Goal: Browse casually: Explore the website without a specific task or goal

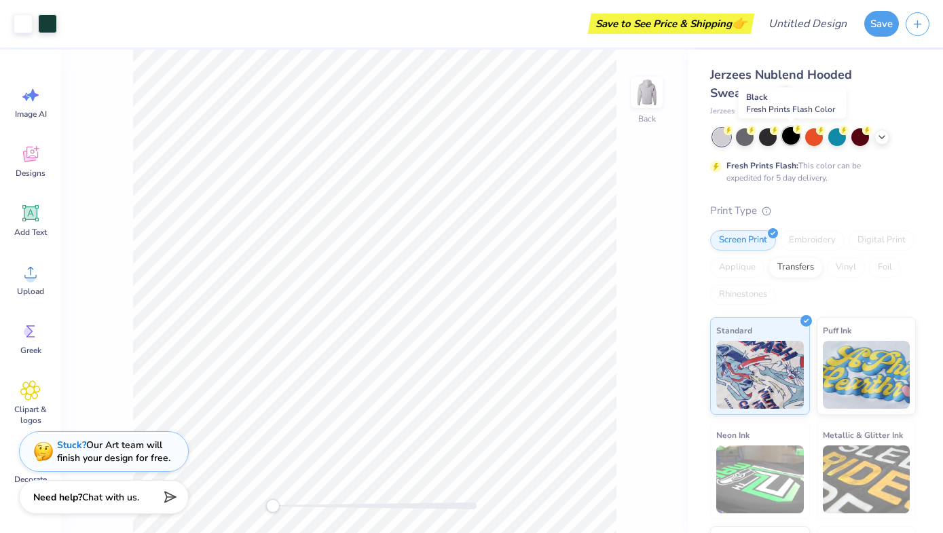
click at [785, 141] on div at bounding box center [791, 136] width 18 height 18
click at [879, 141] on div at bounding box center [881, 135] width 15 height 15
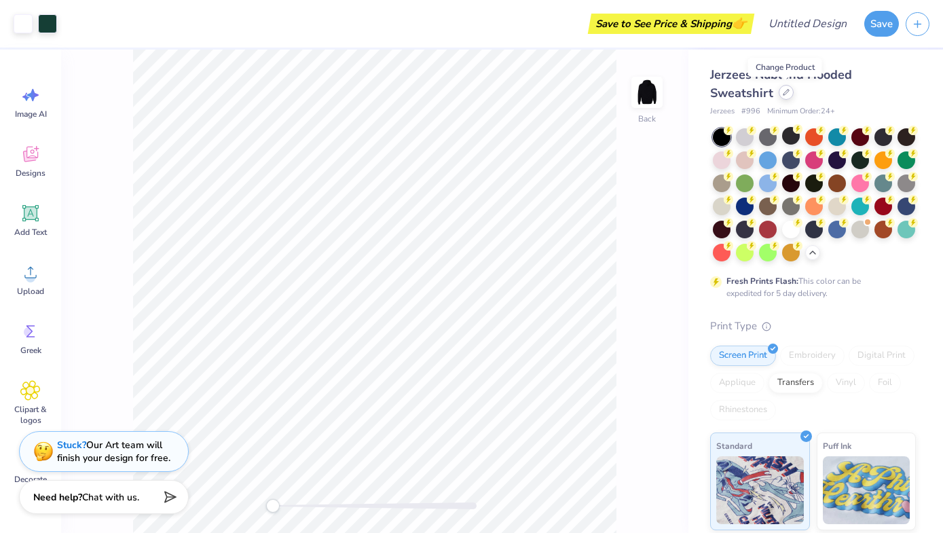
click at [784, 93] on icon at bounding box center [786, 92] width 7 height 7
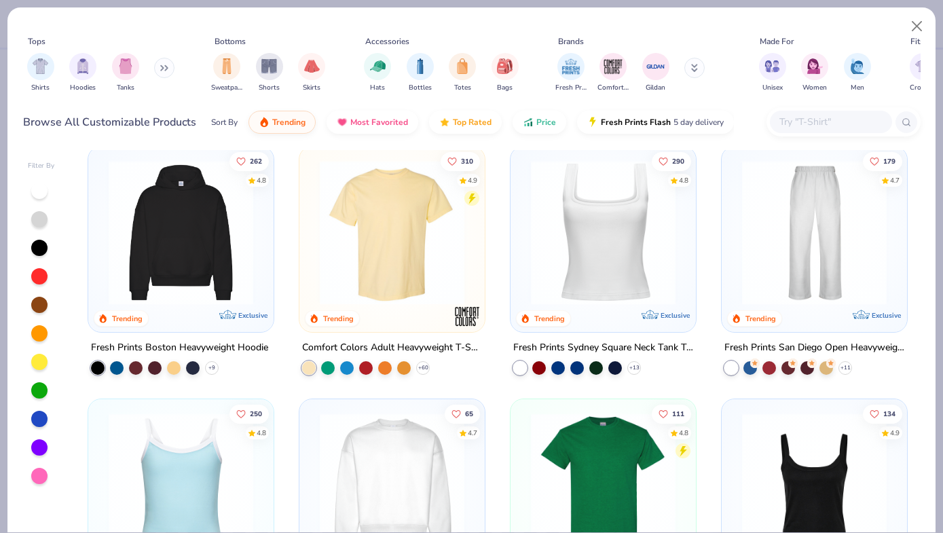
scroll to position [263, 0]
click at [185, 278] on img at bounding box center [181, 233] width 158 height 145
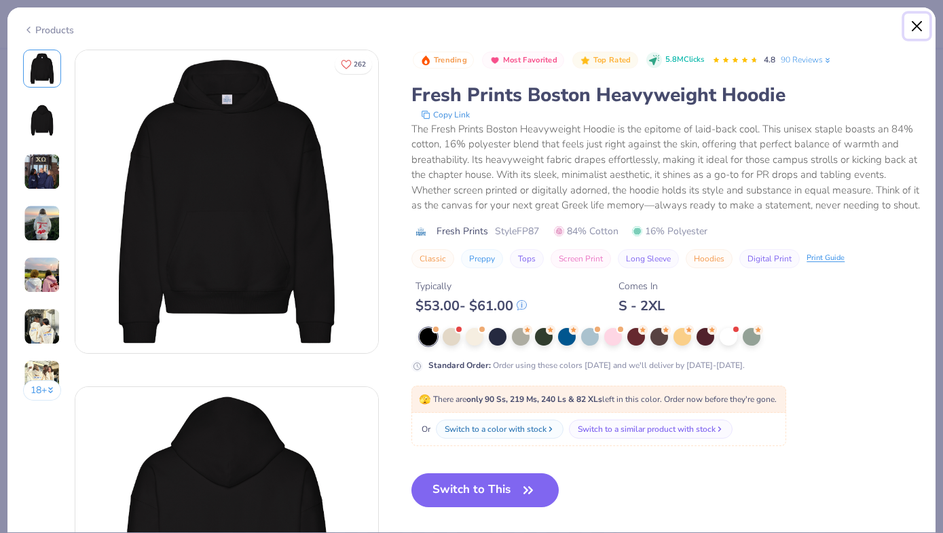
click at [915, 26] on button "Close" at bounding box center [917, 27] width 26 height 26
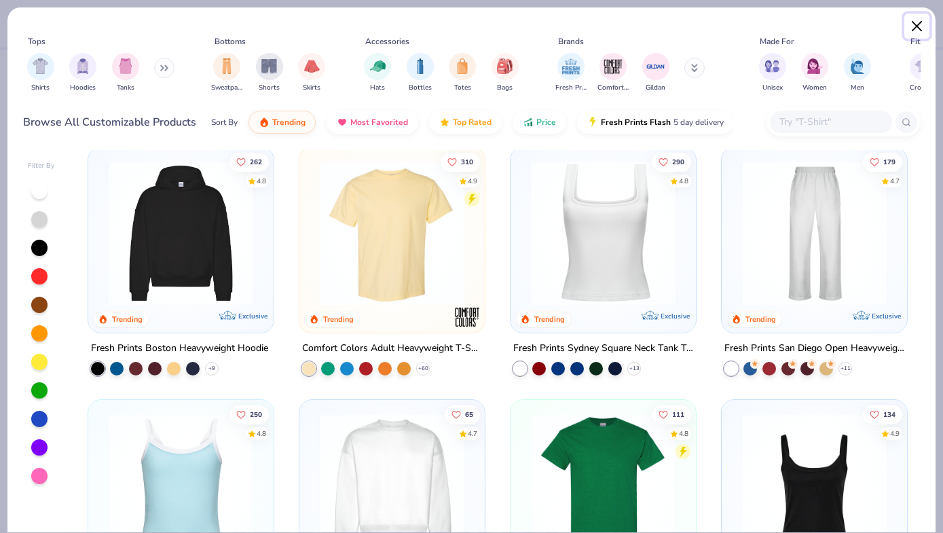
click at [915, 24] on button "Close" at bounding box center [917, 27] width 26 height 26
